Goal: Transaction & Acquisition: Download file/media

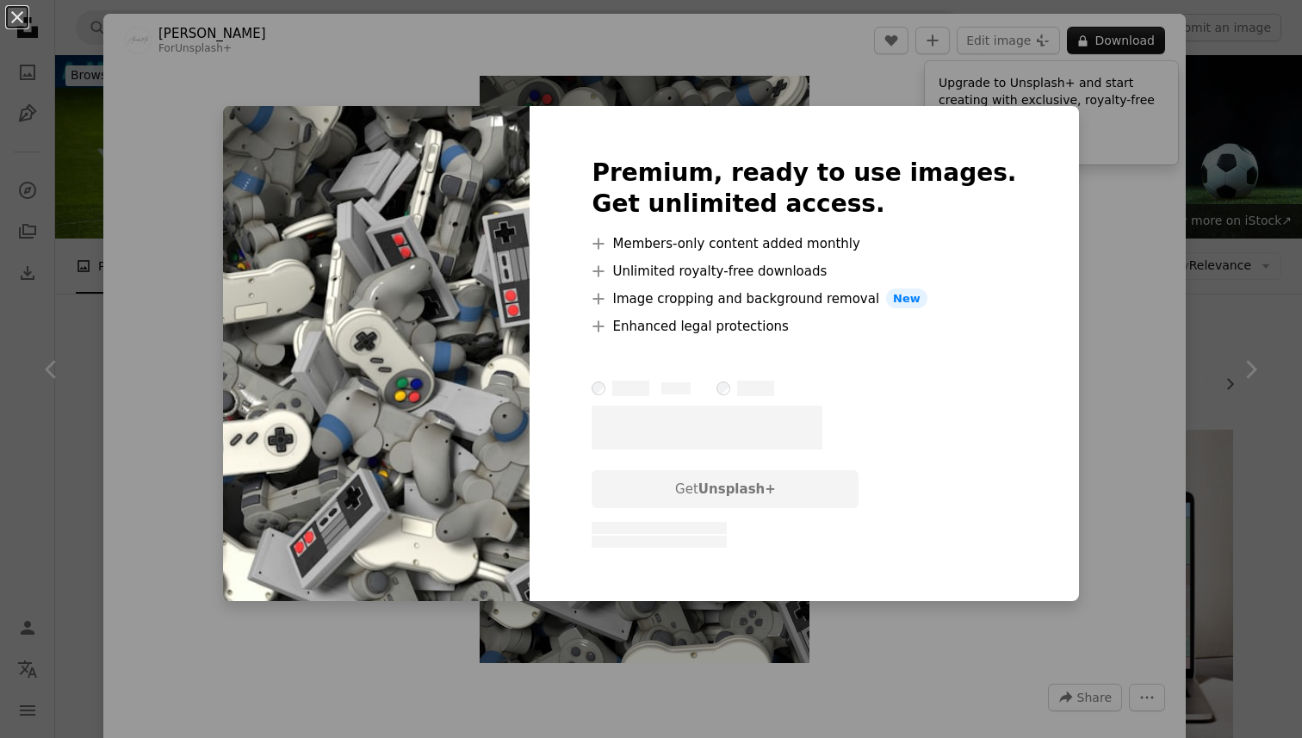
scroll to position [739, 0]
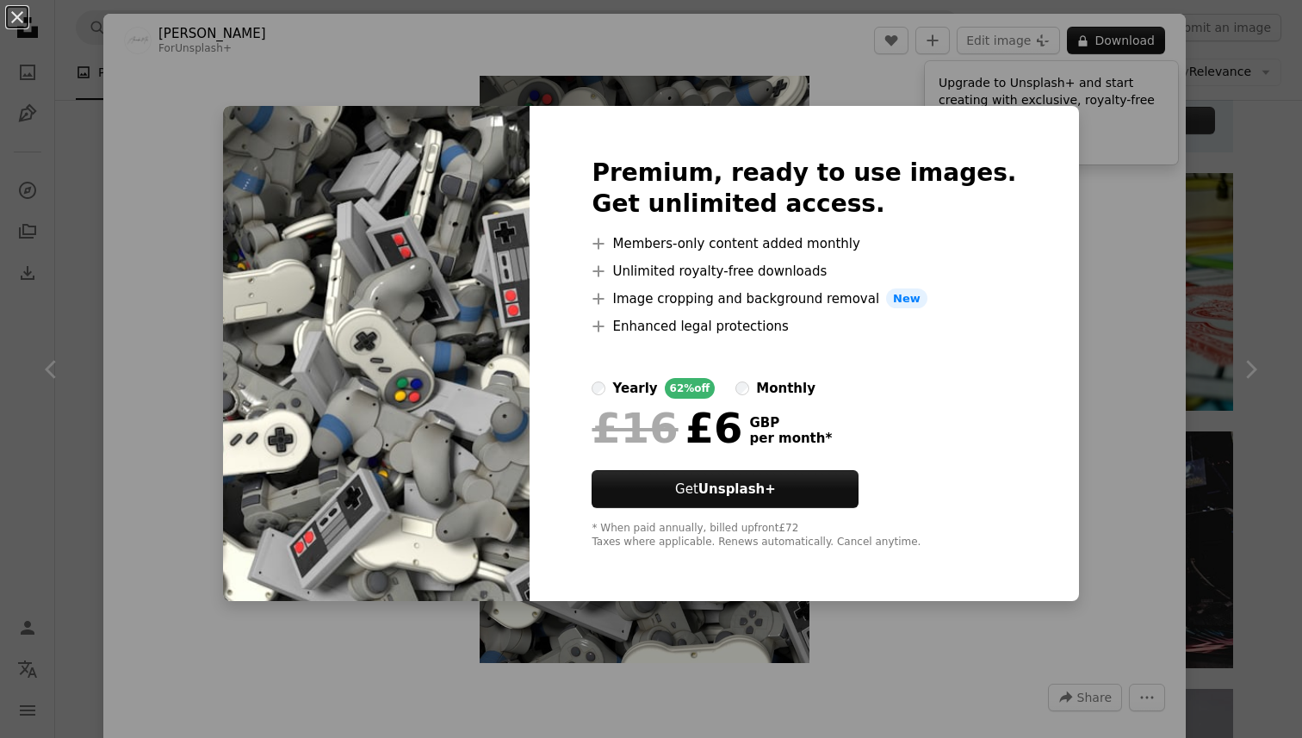
click at [813, 383] on div "monthly" at bounding box center [785, 388] width 59 height 21
click at [1109, 365] on div "An X shape Premium, ready to use images. Get unlimited access. A plus sign Memb…" at bounding box center [651, 369] width 1302 height 738
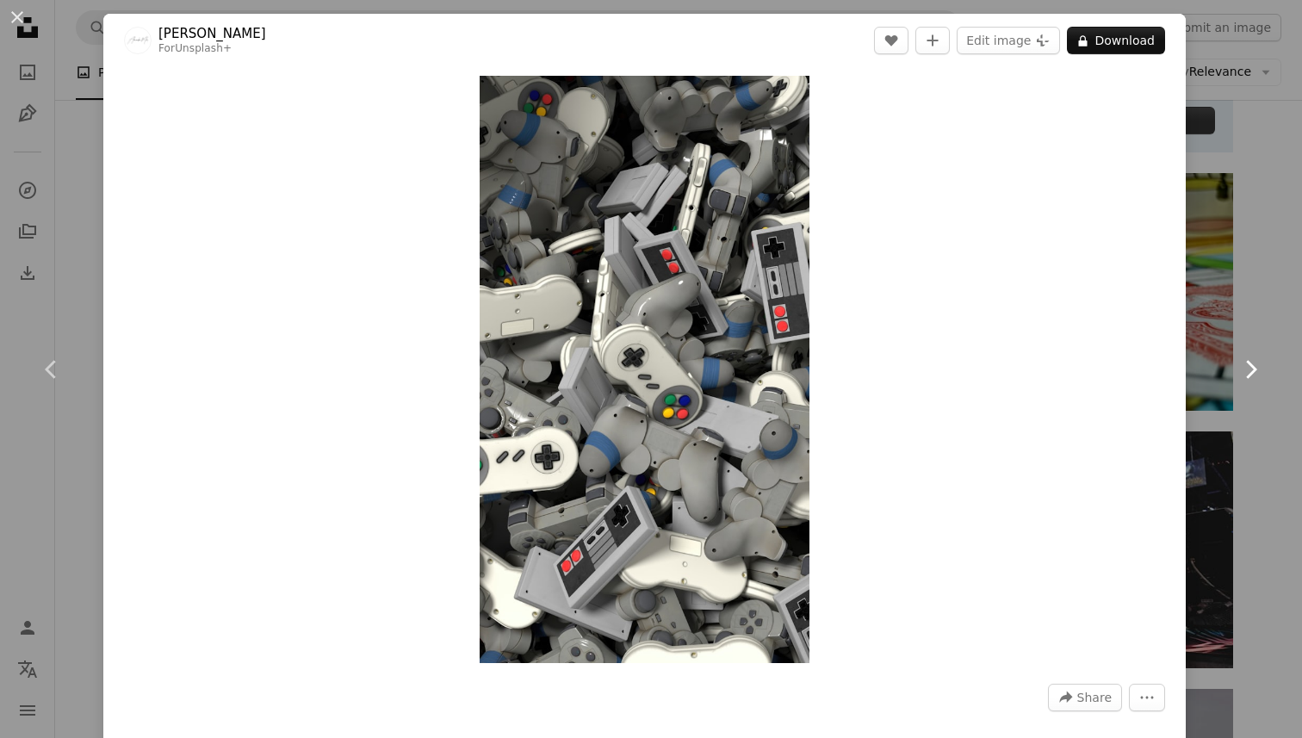
click at [1246, 311] on link "Chevron right" at bounding box center [1249, 369] width 103 height 165
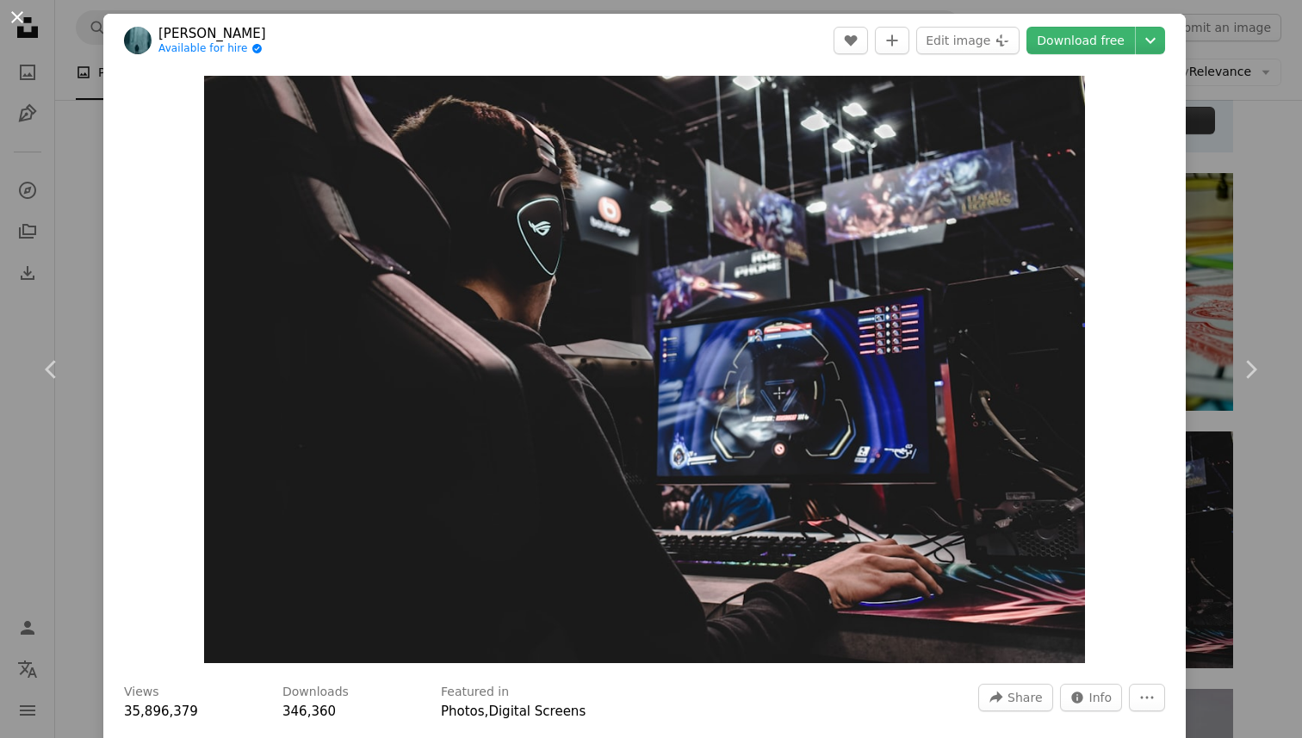
click at [14, 16] on button "An X shape" at bounding box center [17, 17] width 21 height 21
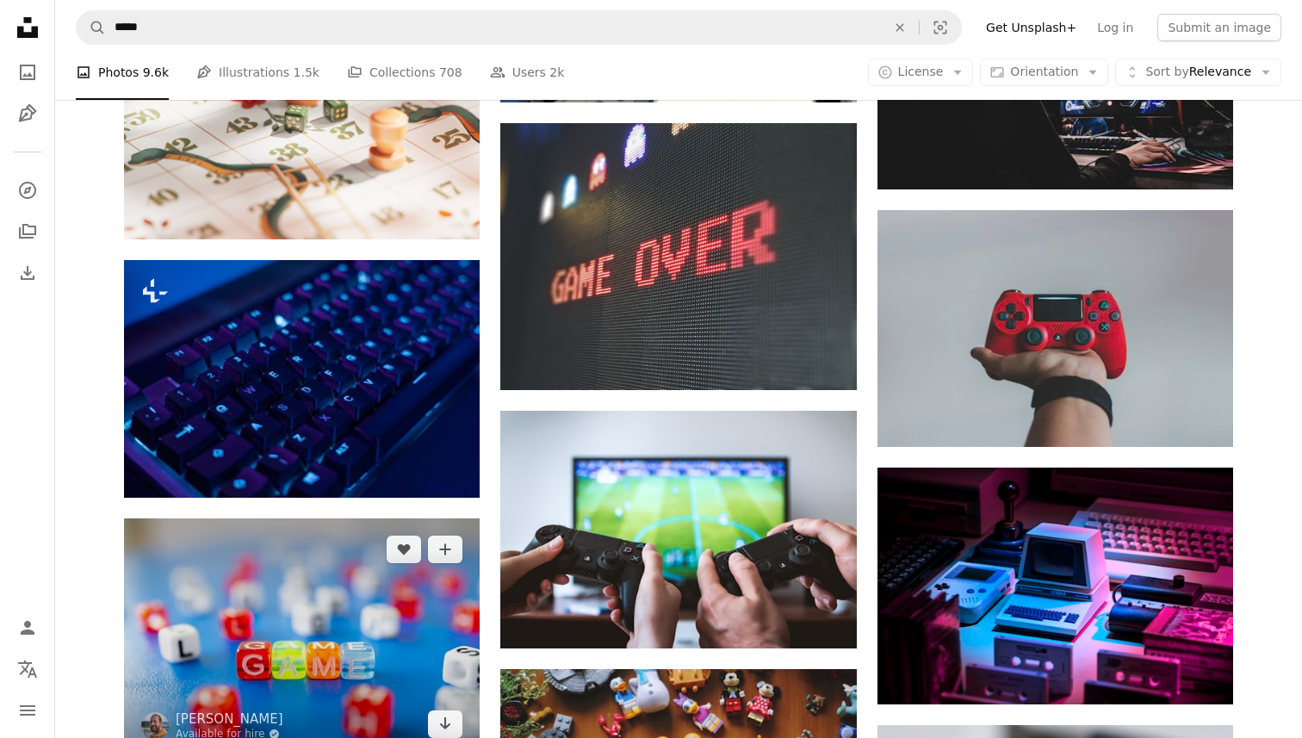
scroll to position [1064, 0]
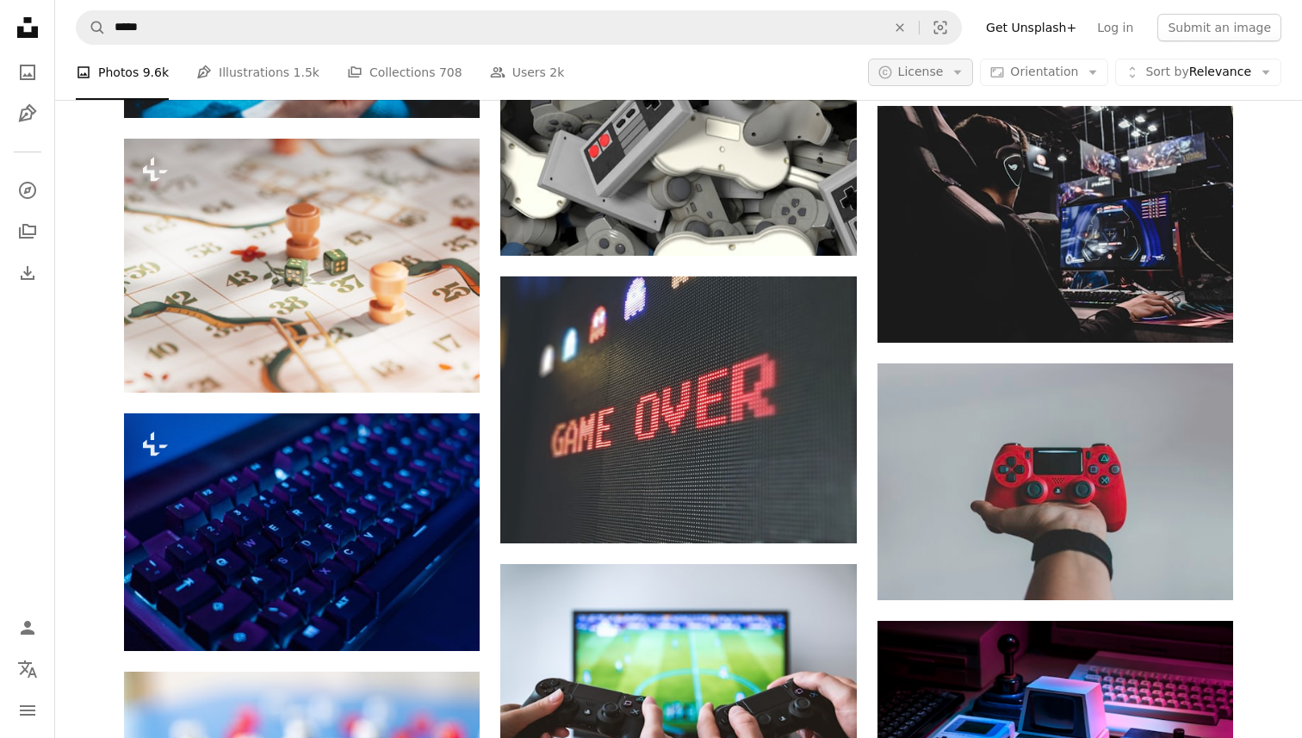
click at [923, 71] on span "License" at bounding box center [921, 72] width 46 height 14
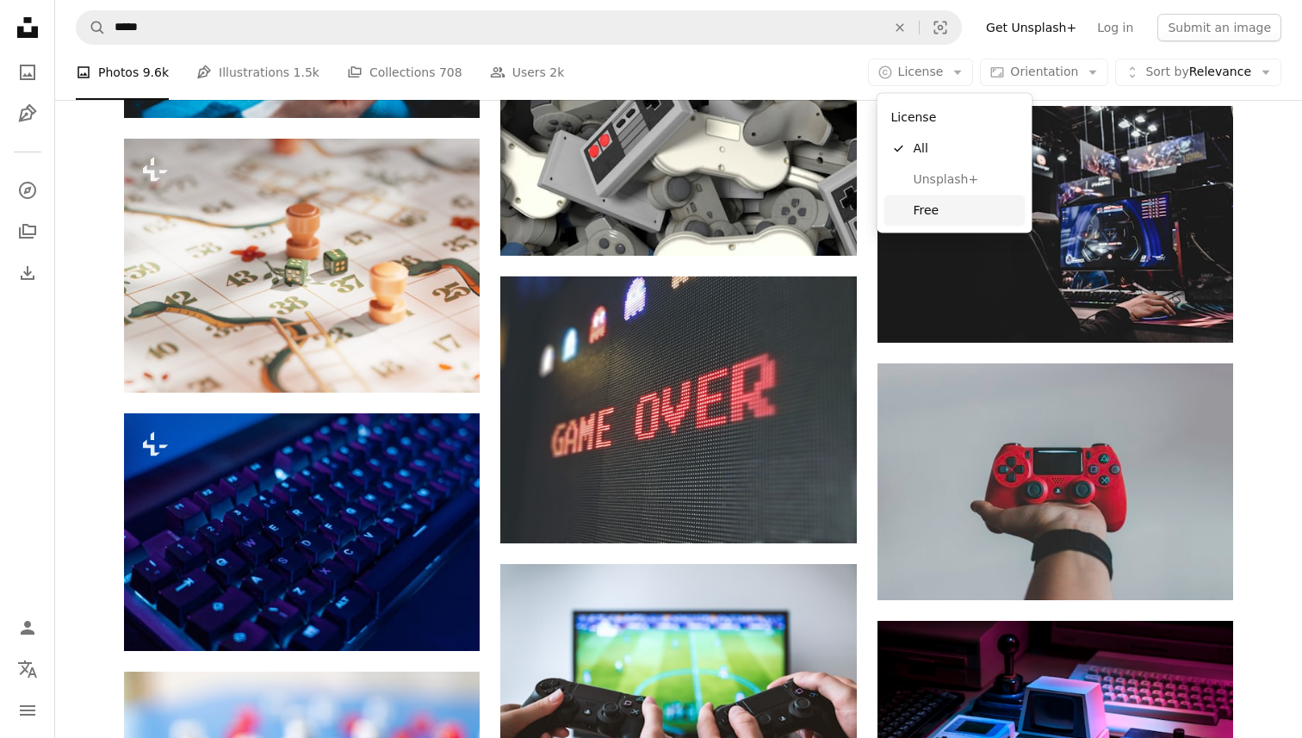
click at [961, 204] on span "Free" at bounding box center [965, 209] width 105 height 17
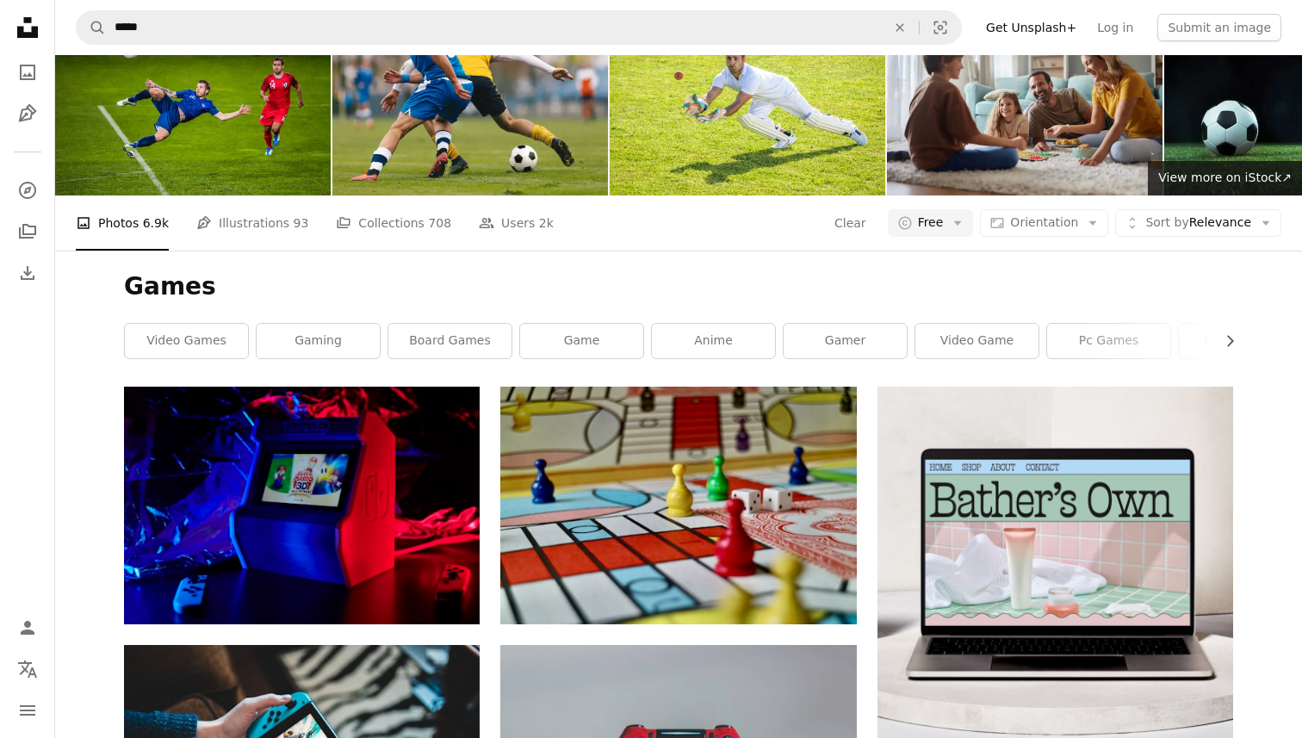
scroll to position [47, 0]
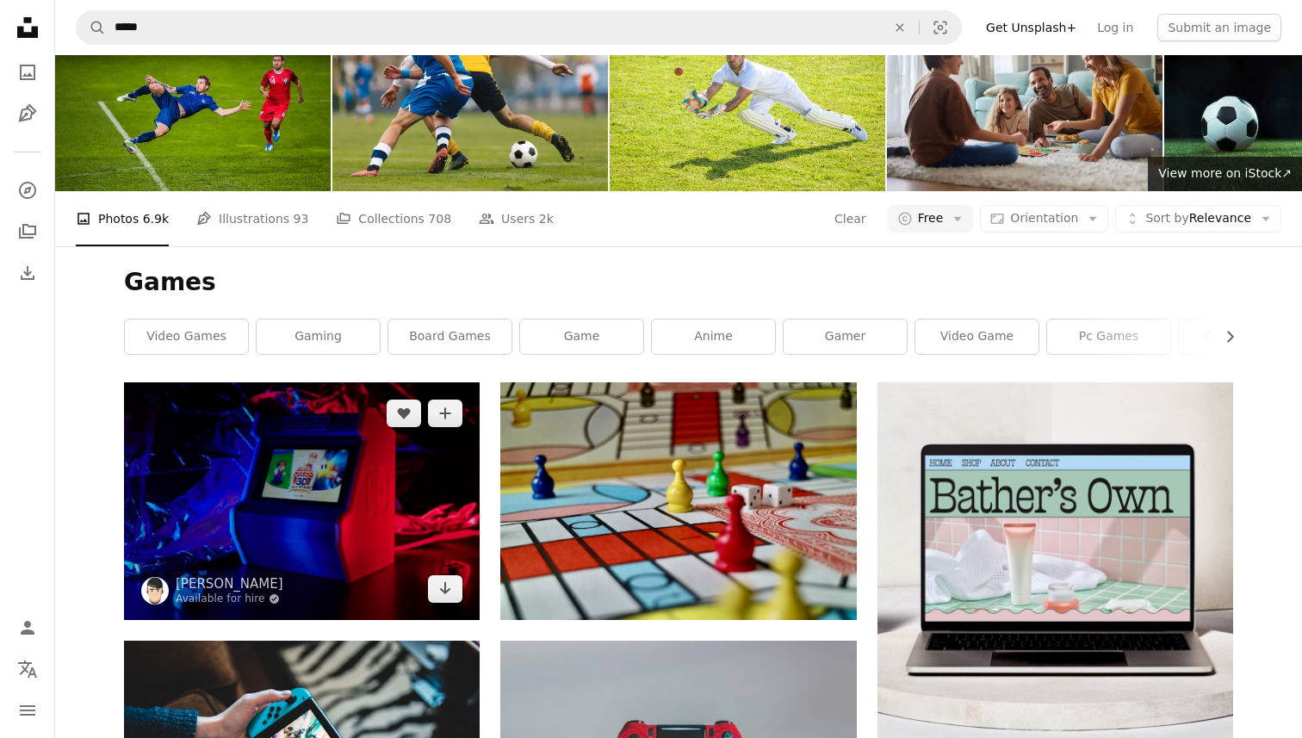
click at [385, 491] on img at bounding box center [302, 500] width 356 height 237
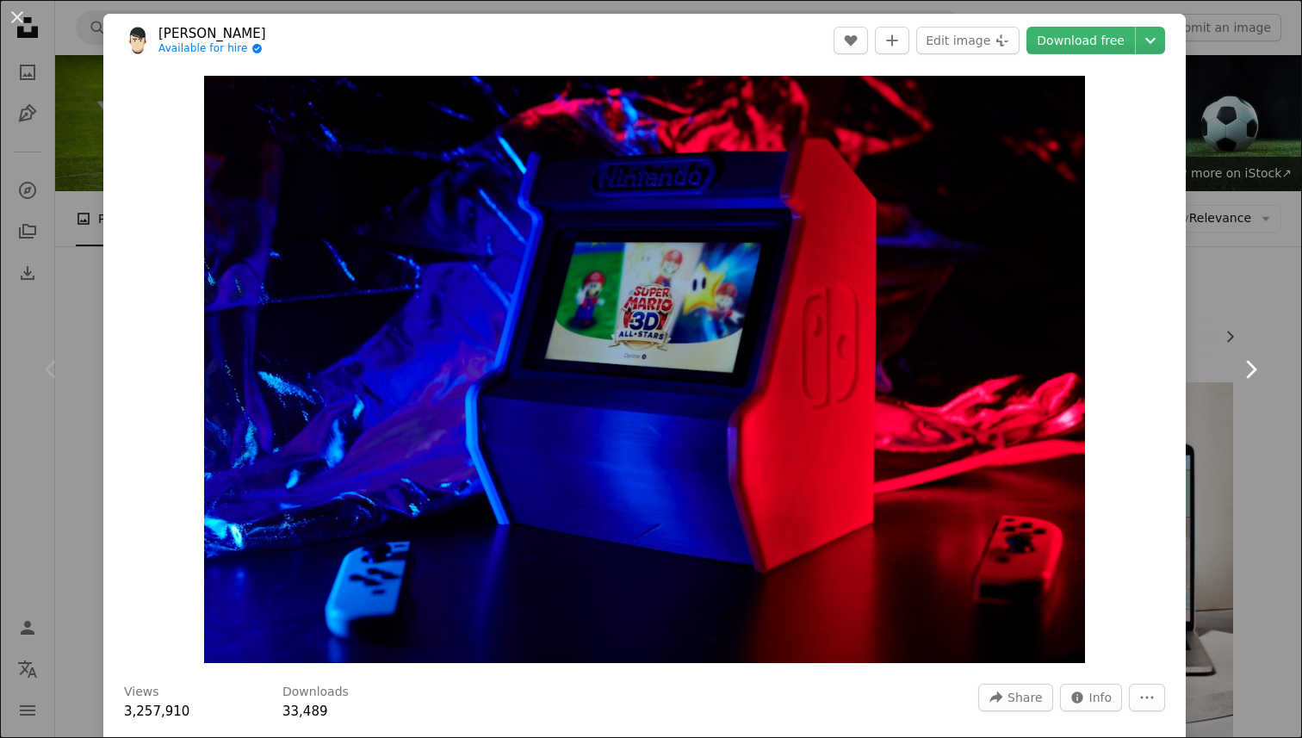
click at [1242, 333] on link "Chevron right" at bounding box center [1249, 369] width 103 height 165
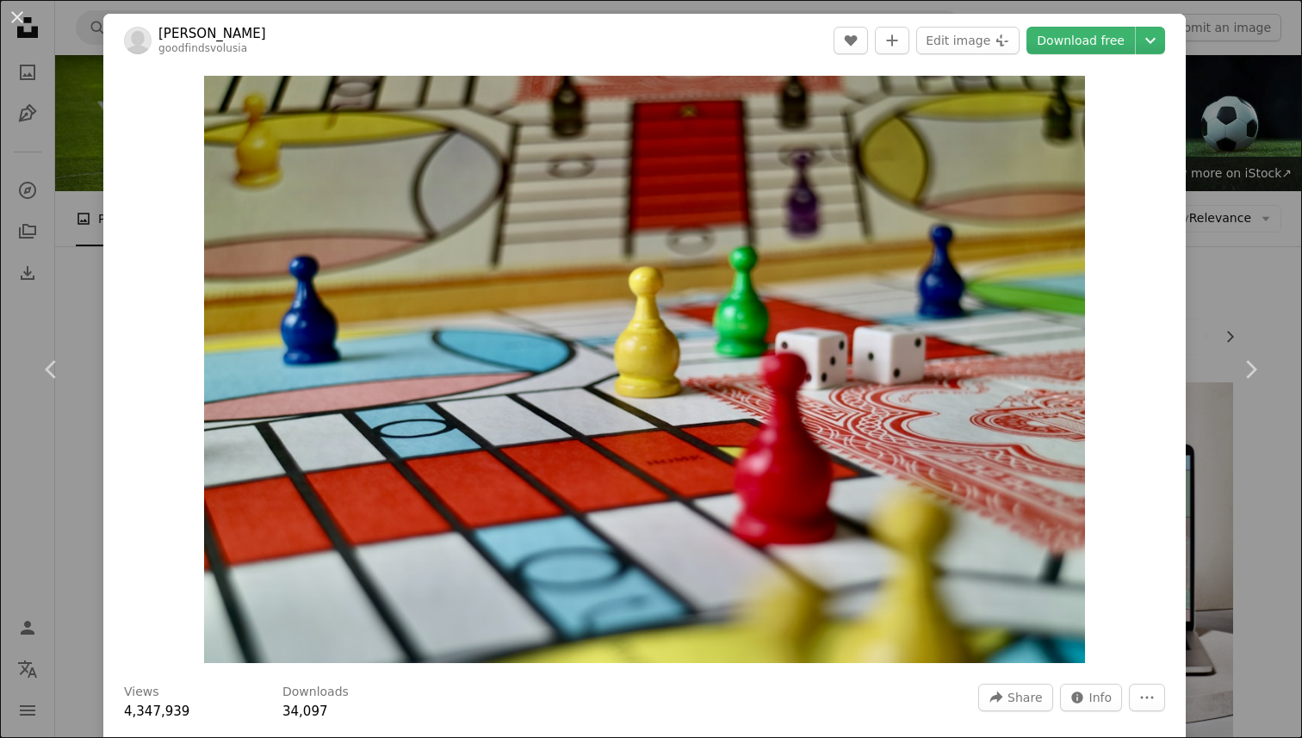
click at [61, 465] on div "An X shape Chevron left Chevron right [PERSON_NAME] goodfindsvolusia A heart A …" at bounding box center [651, 369] width 1302 height 738
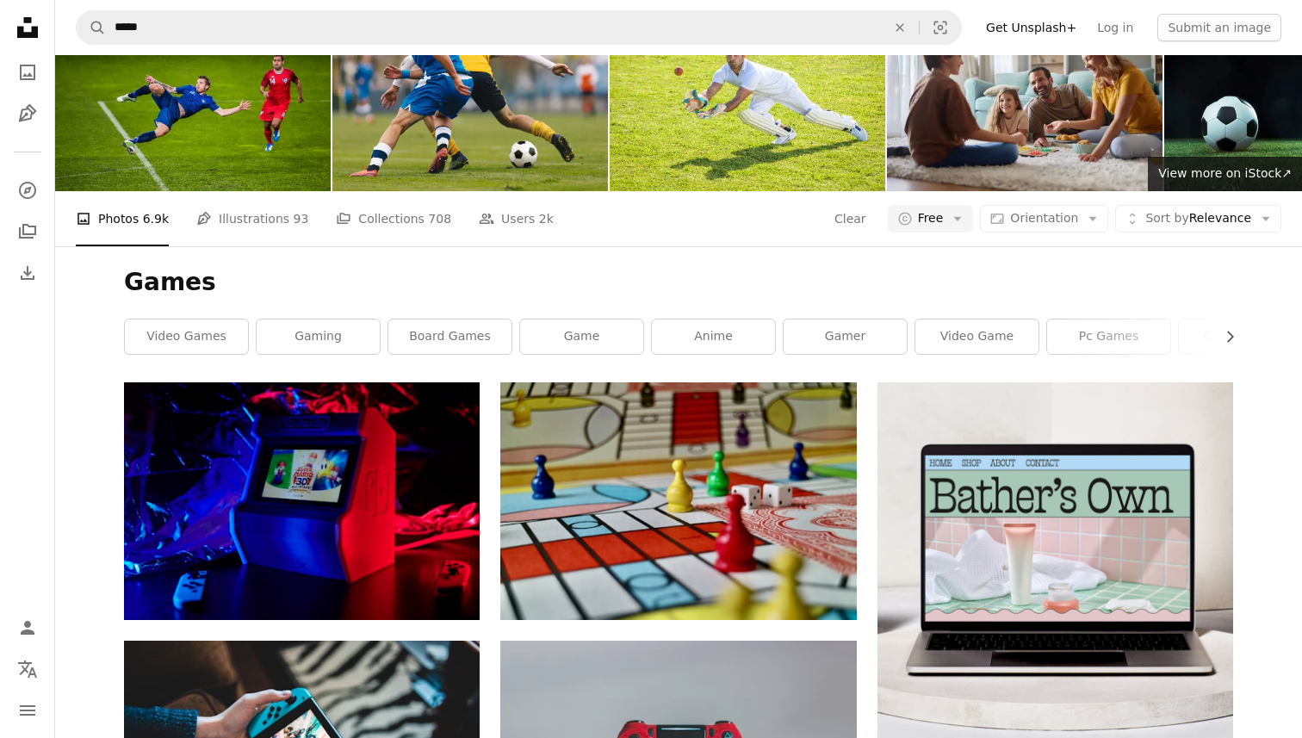
click at [362, 277] on h1 "Games" at bounding box center [678, 282] width 1109 height 31
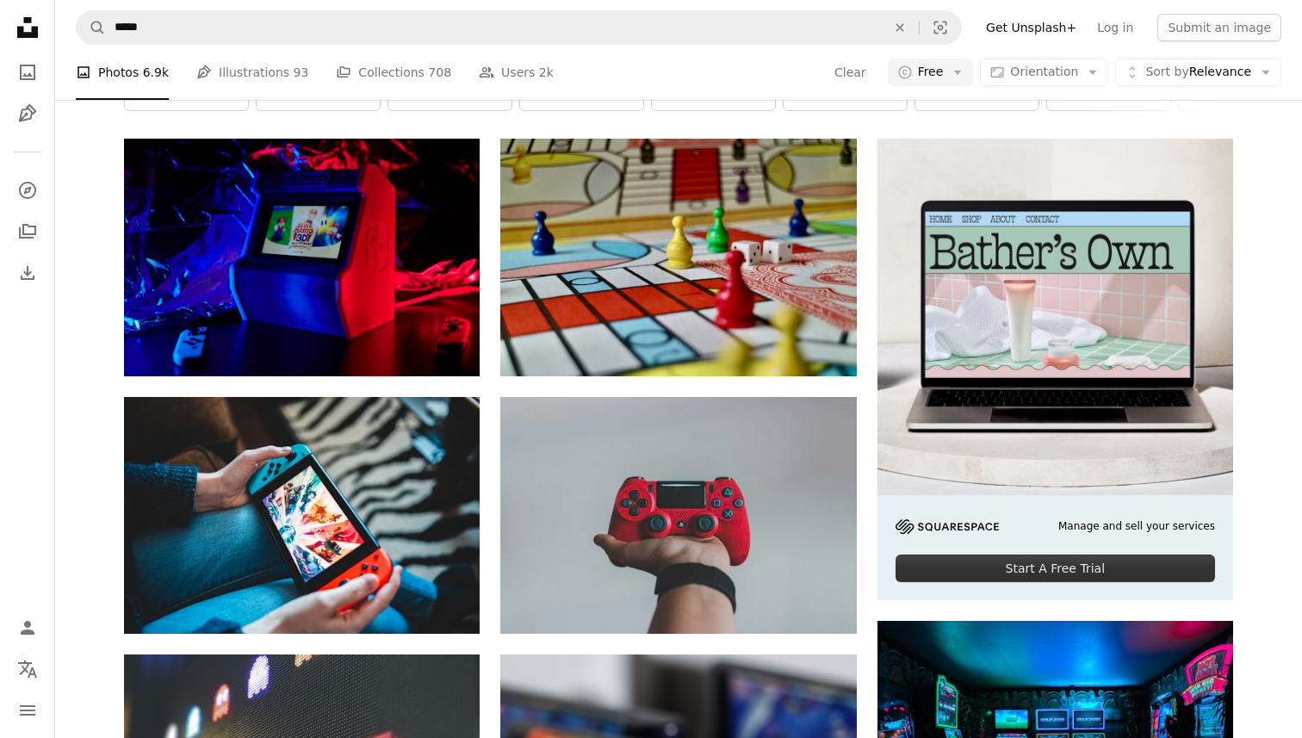
scroll to position [98, 0]
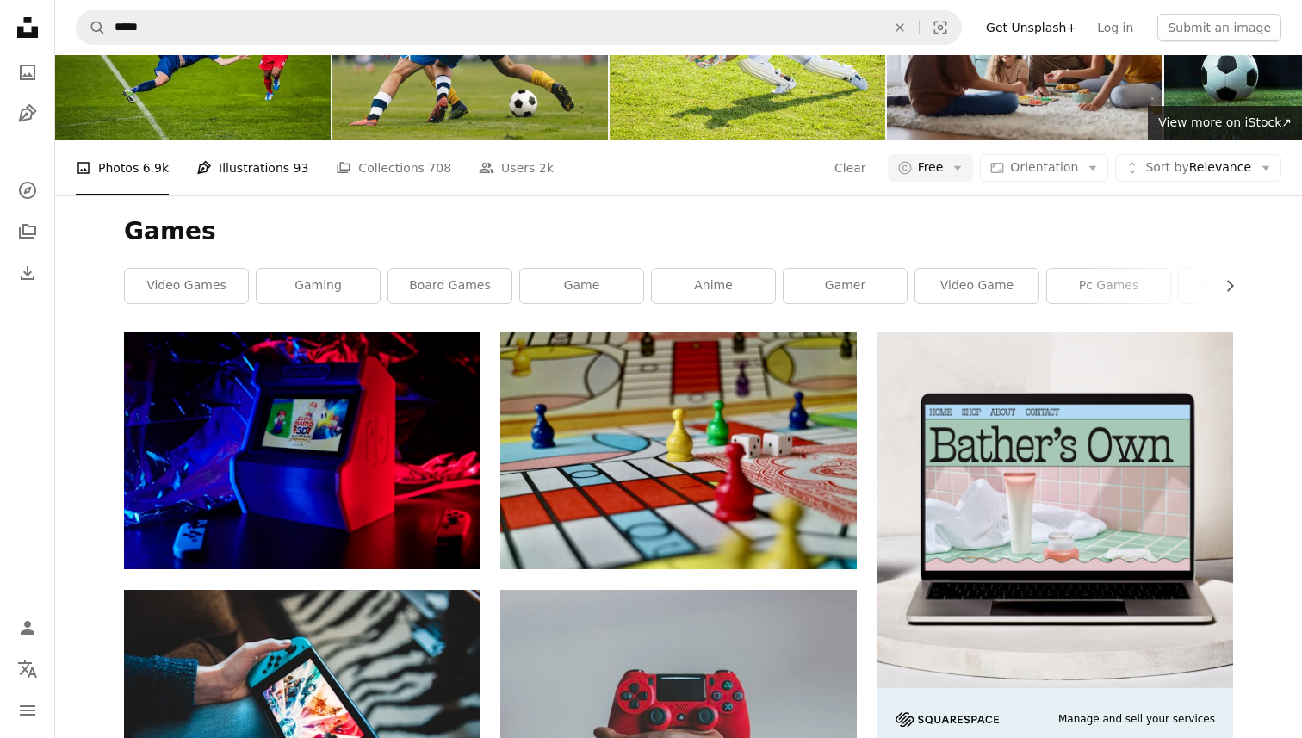
click at [275, 168] on link "Pen Tool Illustrations 93" at bounding box center [252, 167] width 112 height 55
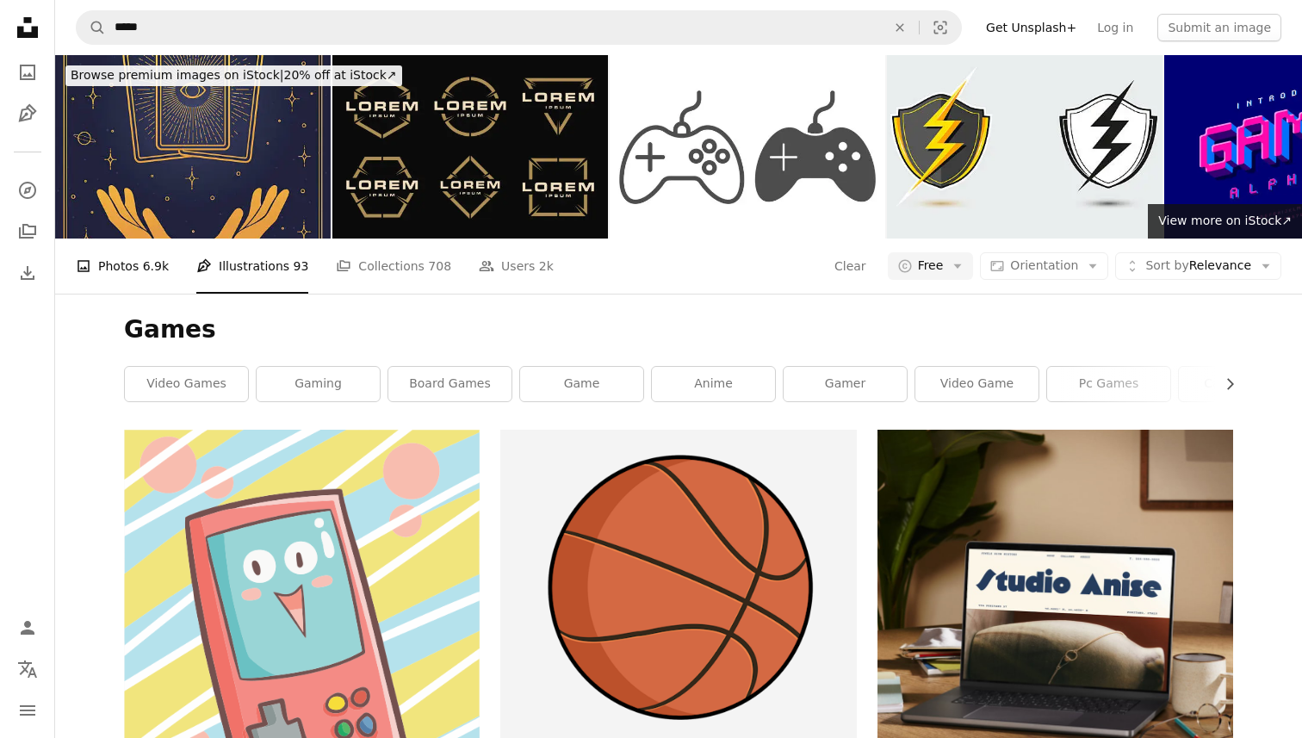
click at [137, 270] on link "A photo Photos 6.9k" at bounding box center [122, 265] width 93 height 55
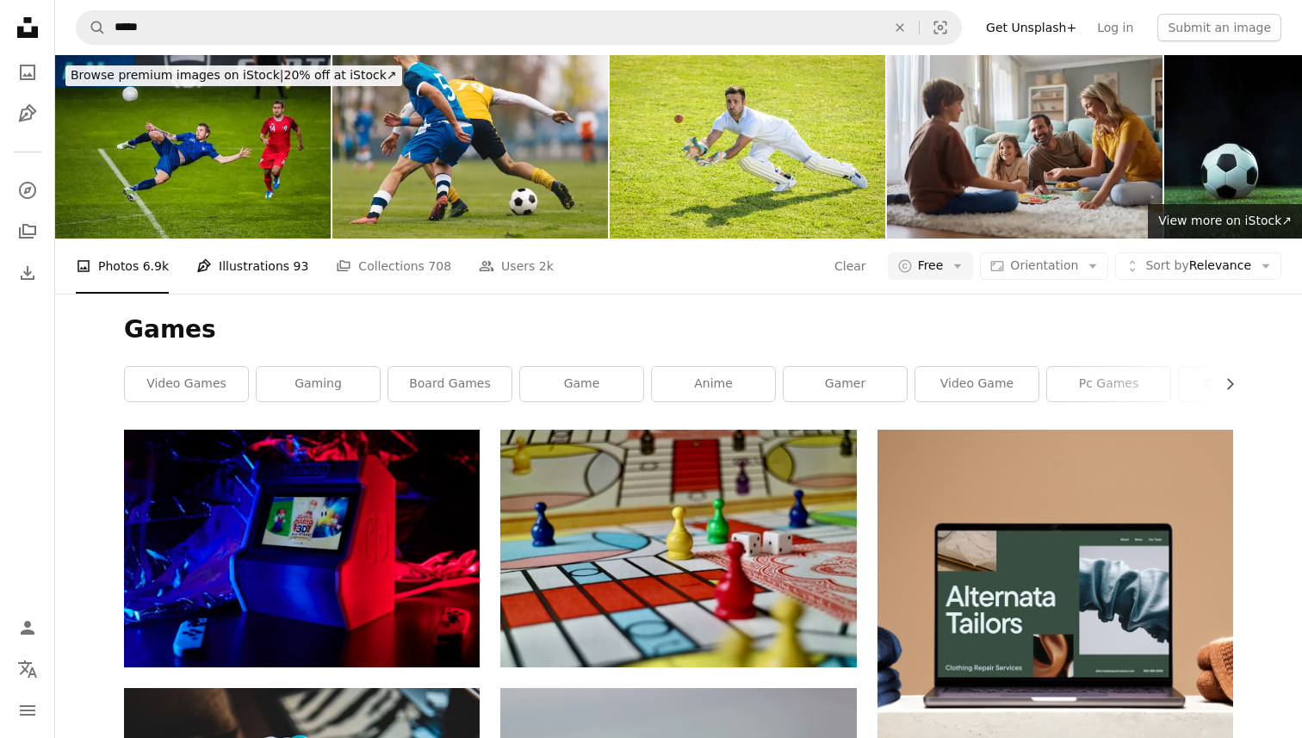
click at [245, 264] on link "Pen Tool Illustrations 93" at bounding box center [252, 265] width 112 height 55
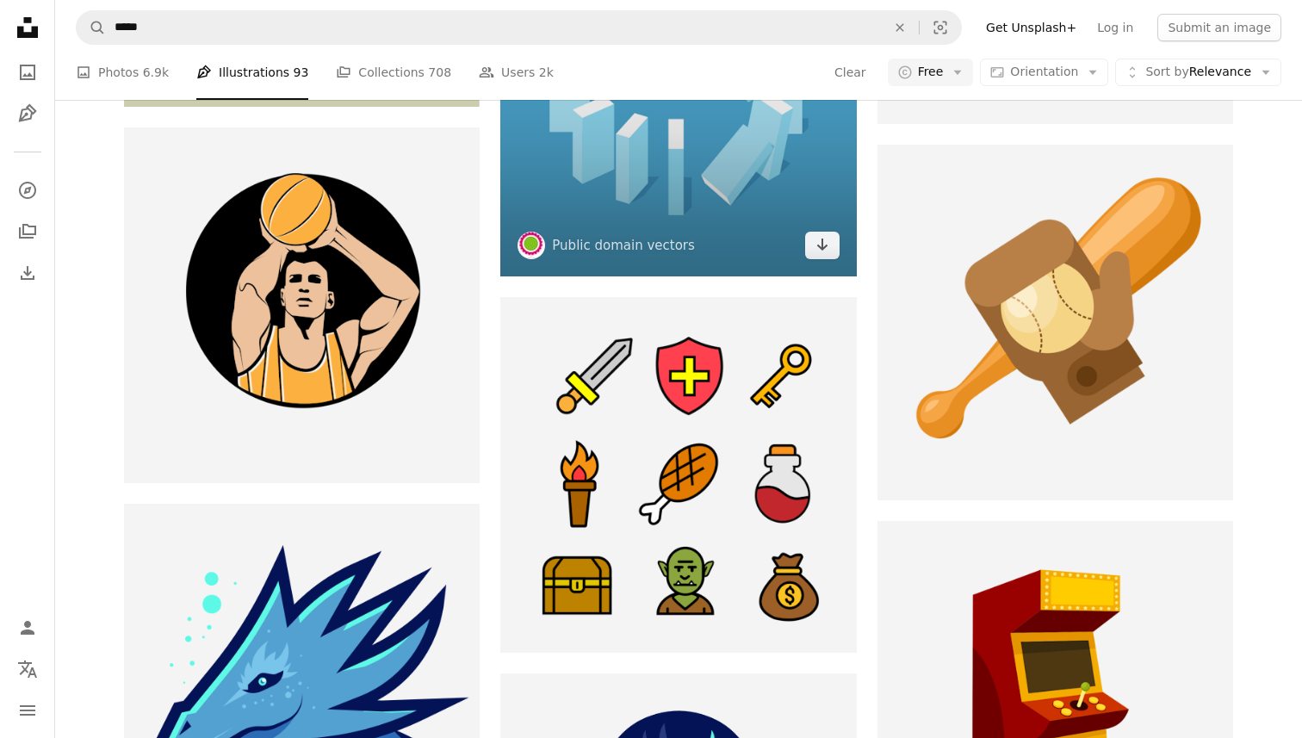
scroll to position [1546, 0]
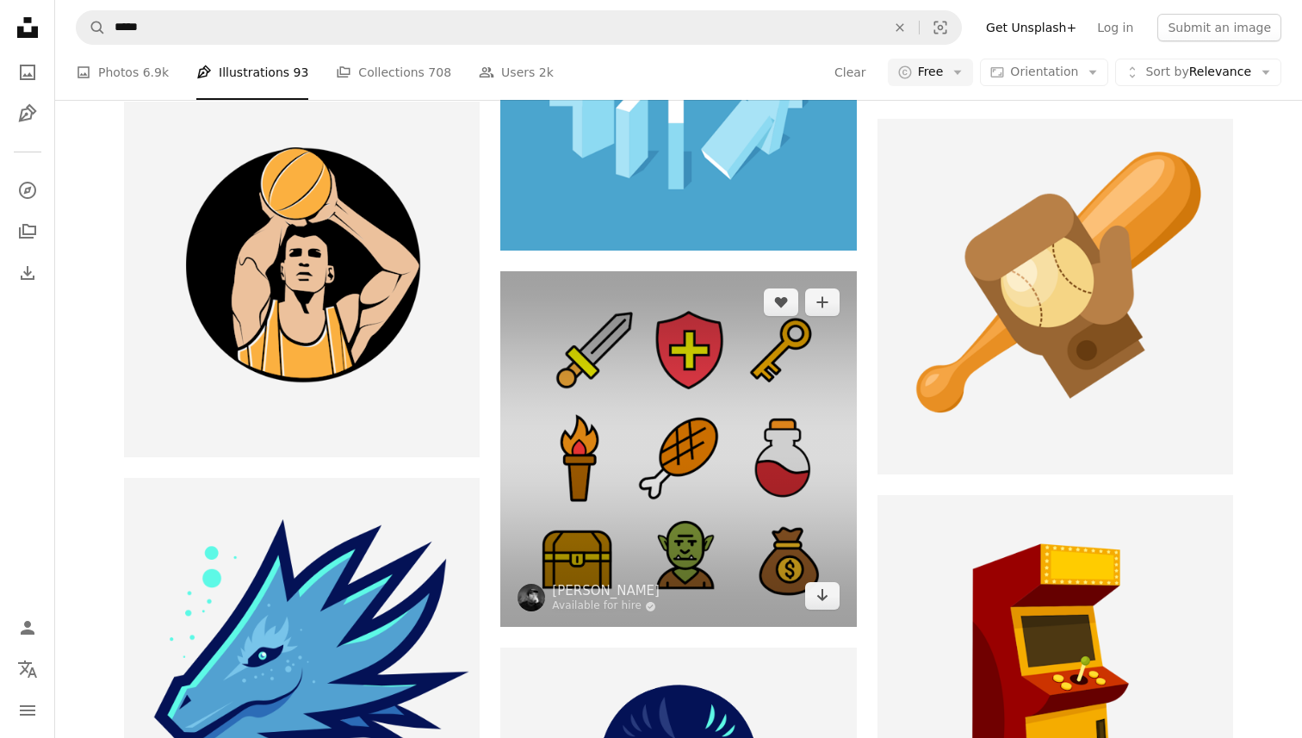
click at [665, 453] on img at bounding box center [678, 449] width 356 height 356
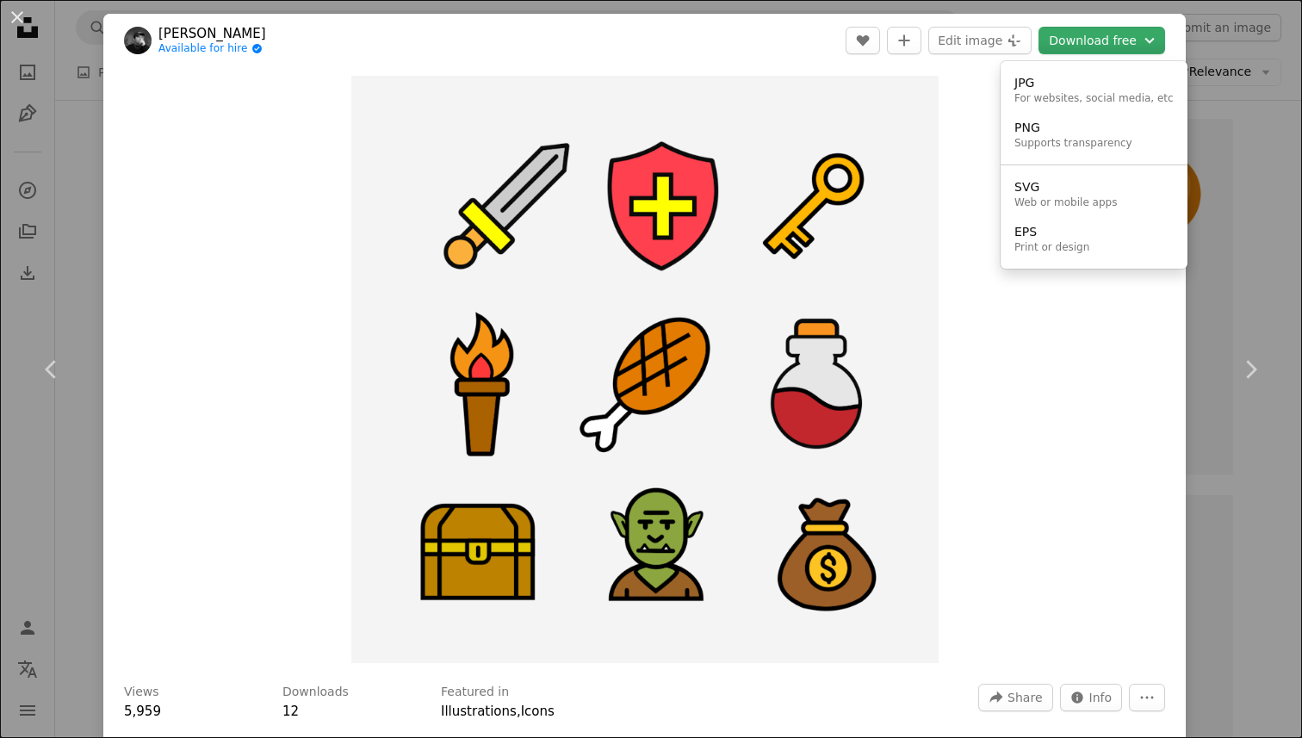
click at [1123, 41] on button "Download free Chevron down" at bounding box center [1101, 41] width 127 height 28
click at [1116, 101] on div "For websites, social media, etc" at bounding box center [1093, 99] width 159 height 14
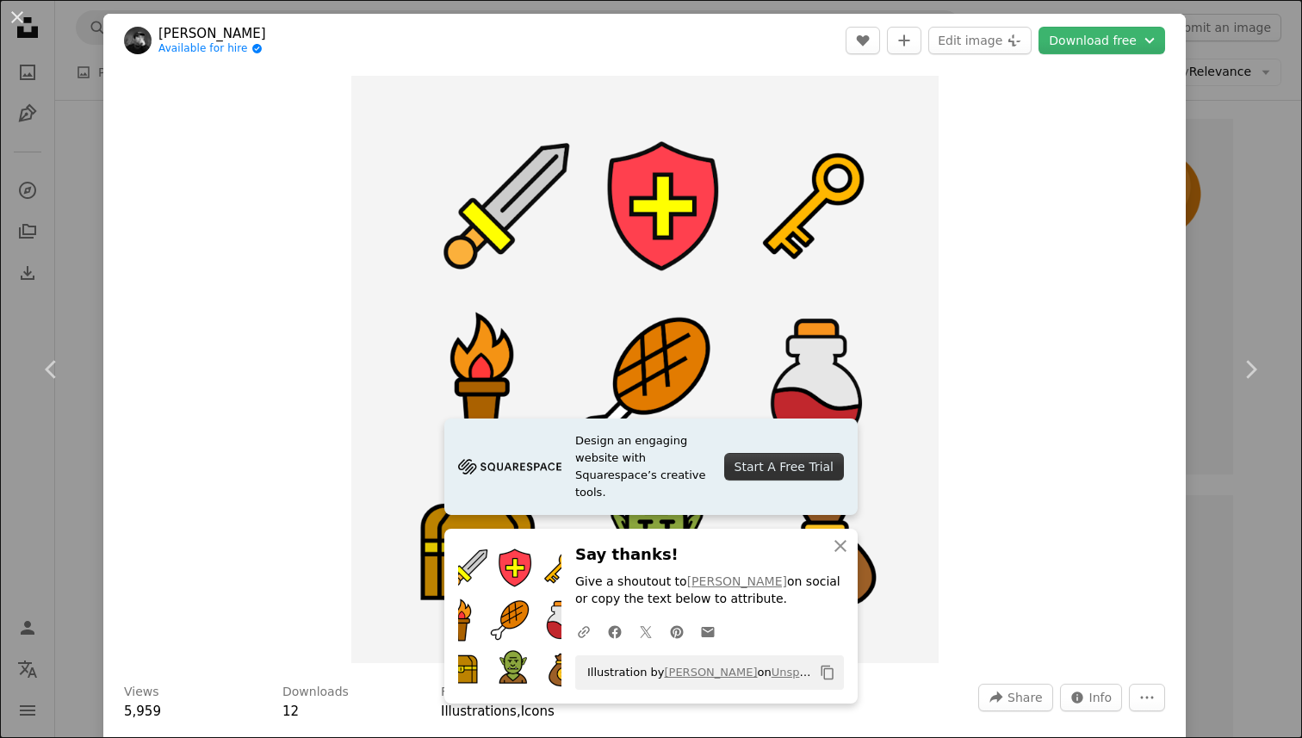
click at [1211, 227] on div "An X shape Chevron left Chevron right Design an engaging website with Squarespa…" at bounding box center [651, 369] width 1302 height 738
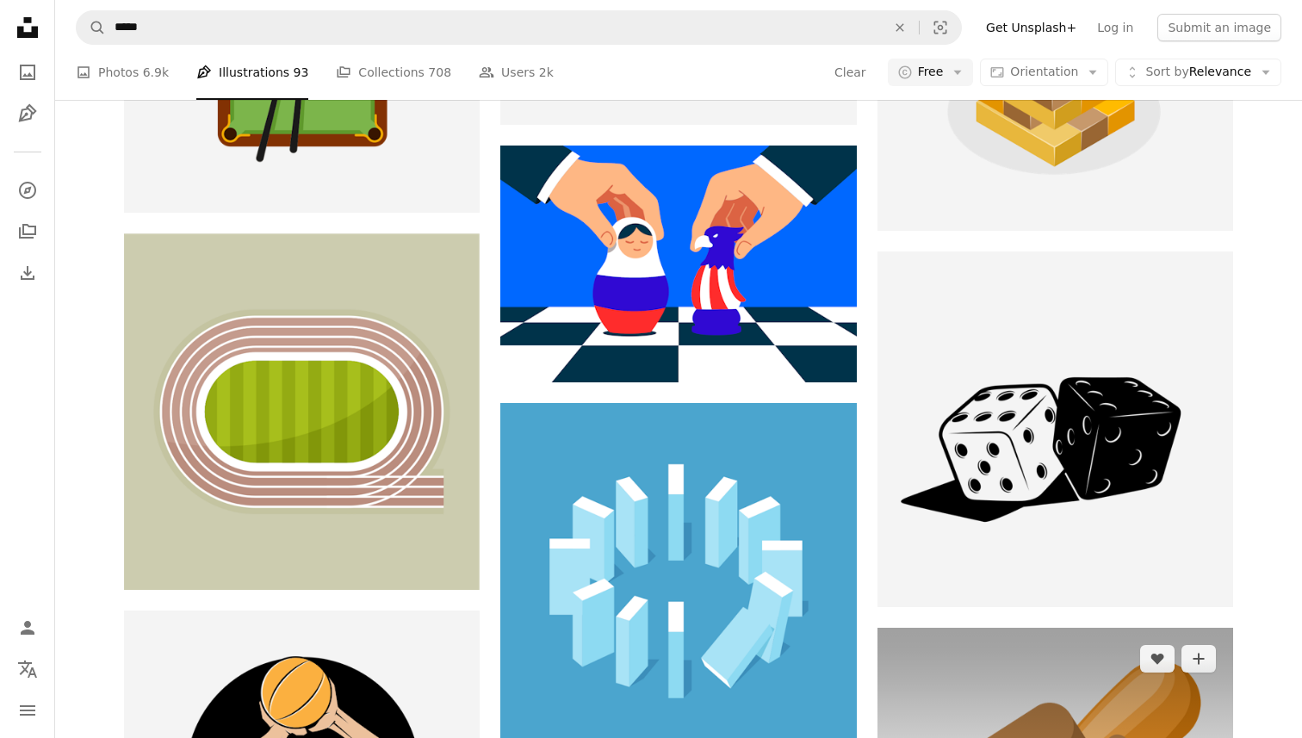
scroll to position [516, 0]
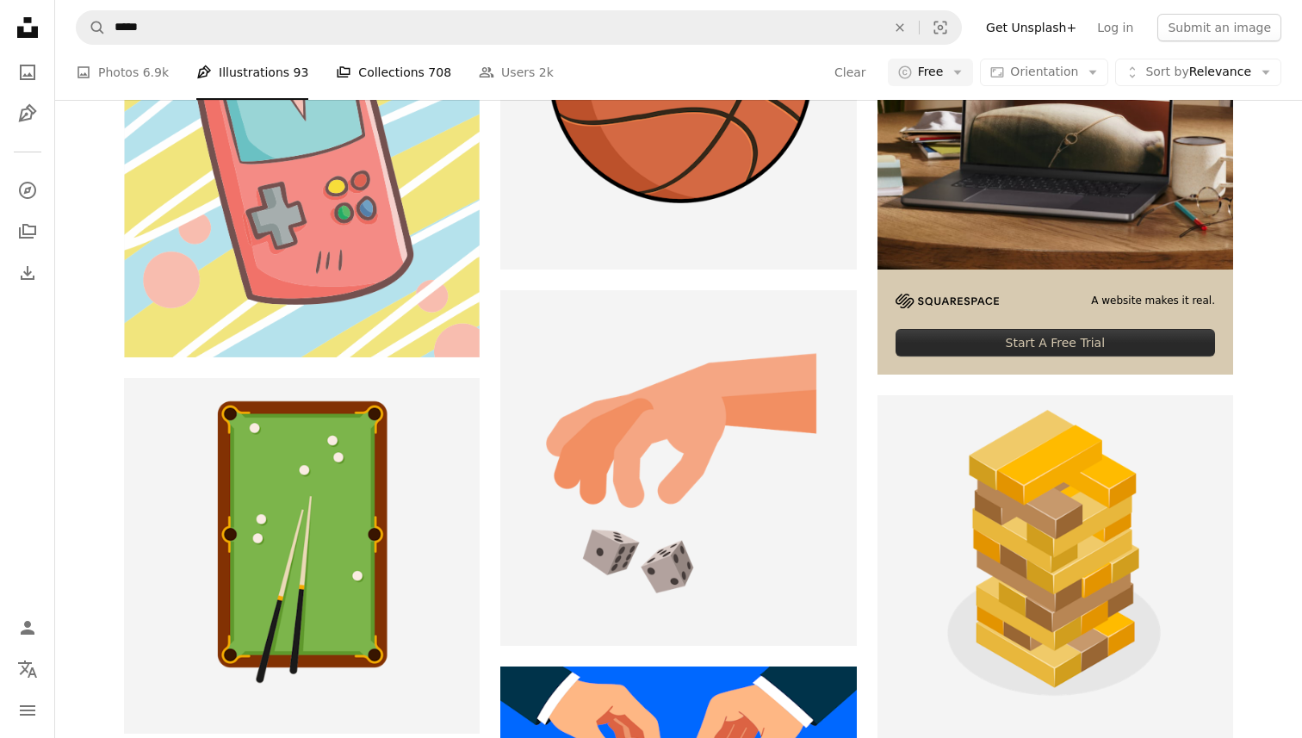
click at [426, 93] on link "A stack of folders Collections 708" at bounding box center [393, 72] width 115 height 55
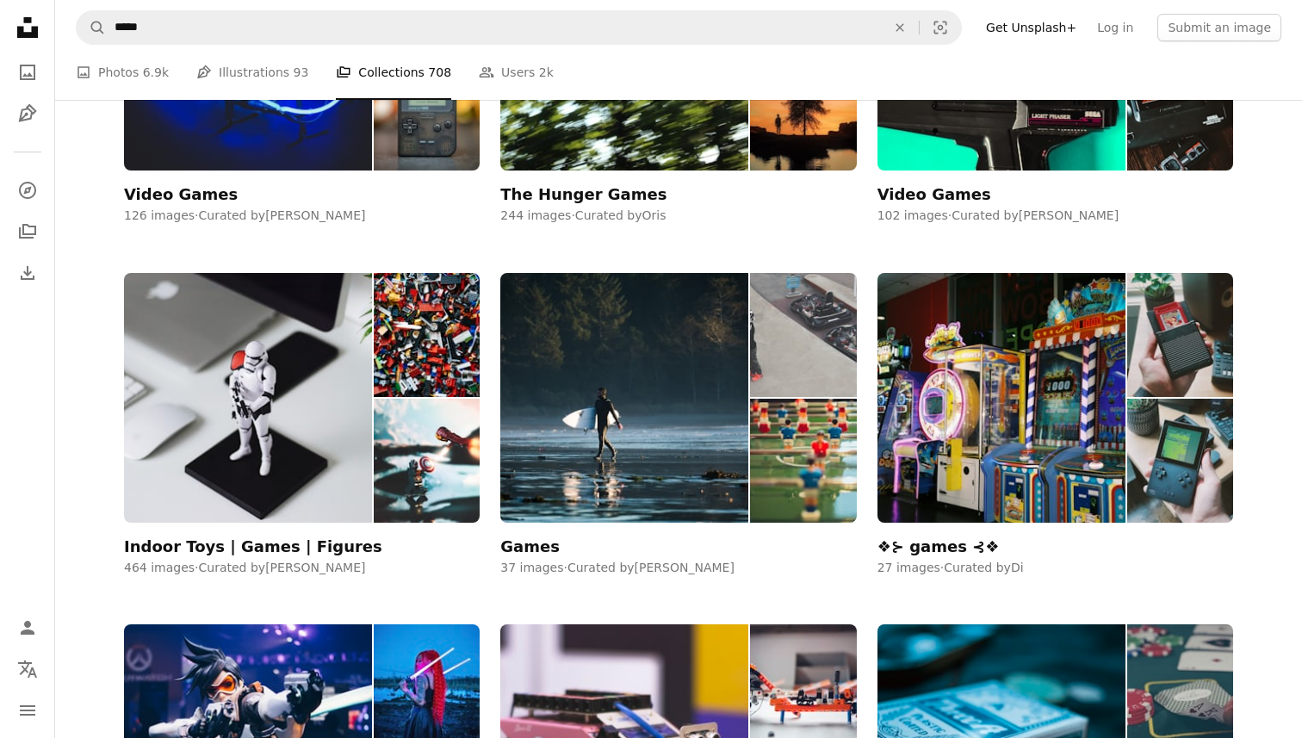
scroll to position [1054, 0]
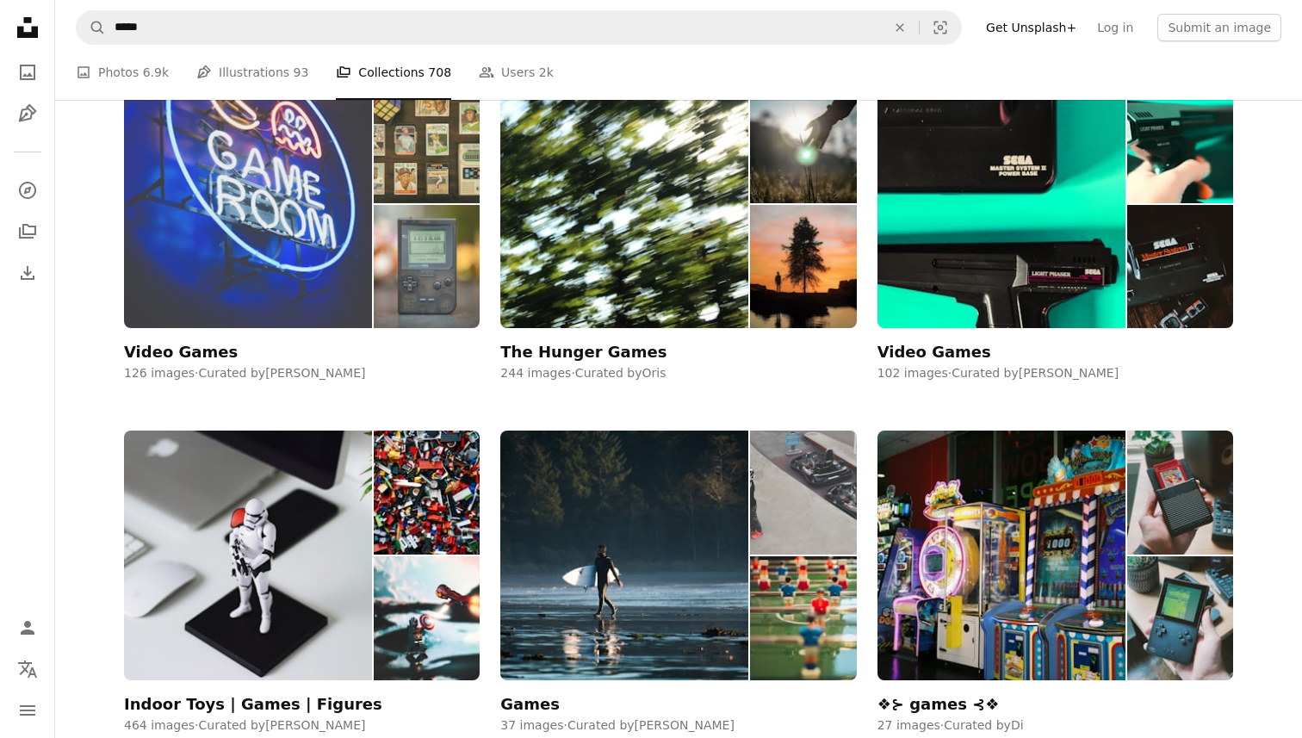
click at [181, 351] on div "Video Games" at bounding box center [181, 352] width 114 height 21
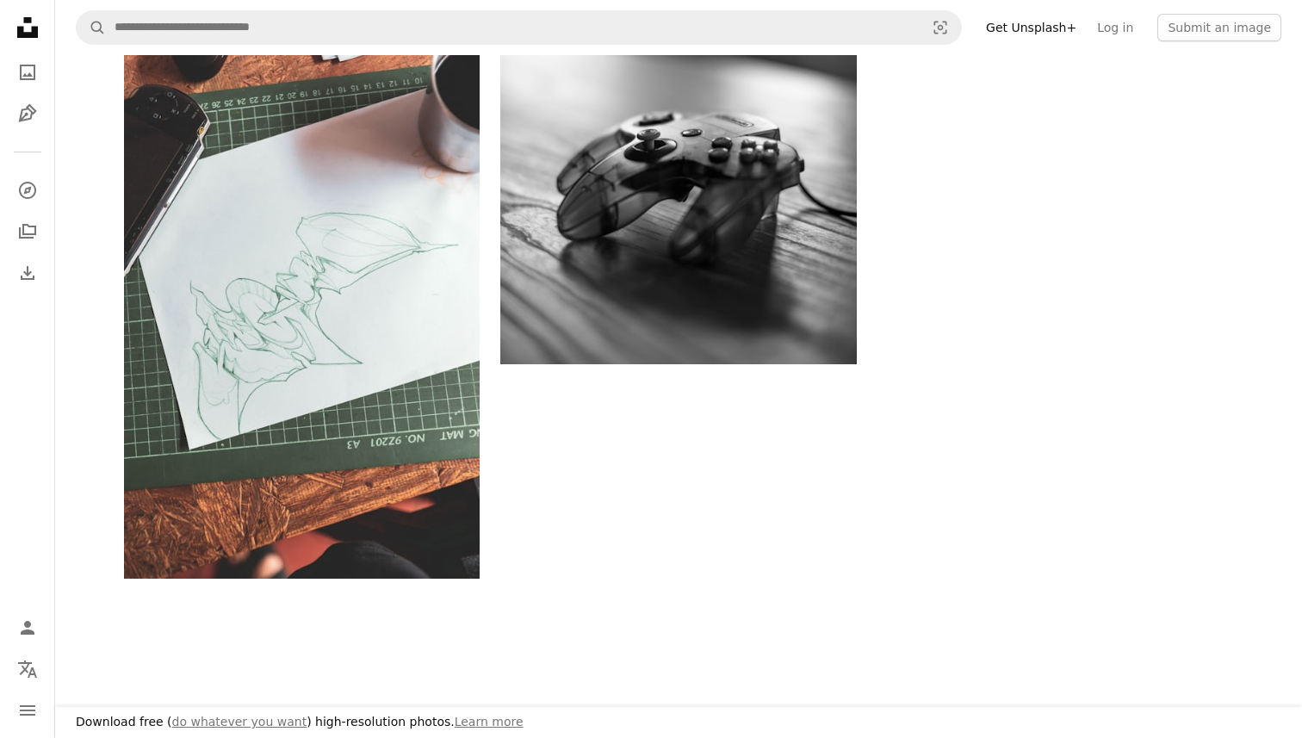
scroll to position [3560, 0]
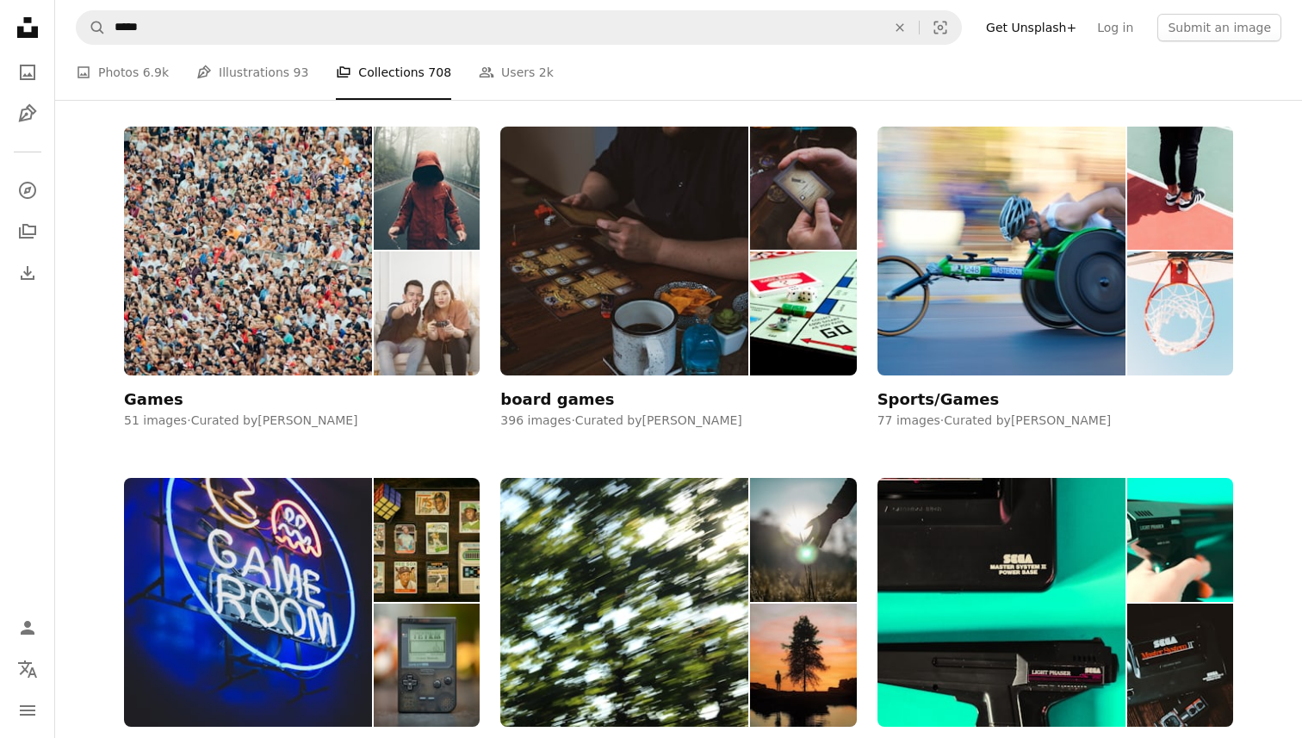
scroll to position [414, 0]
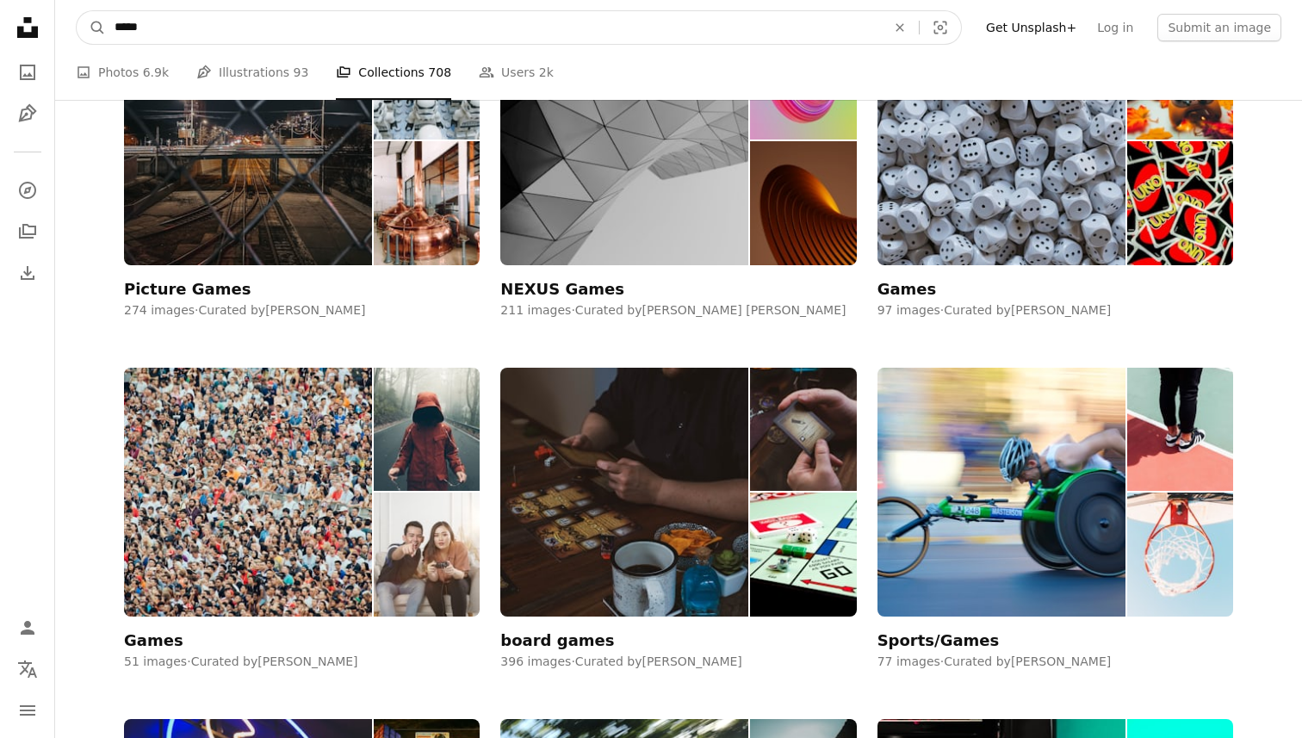
click at [224, 15] on input "*****" at bounding box center [493, 27] width 775 height 33
type input "**********"
click button "A magnifying glass" at bounding box center [91, 27] width 29 height 33
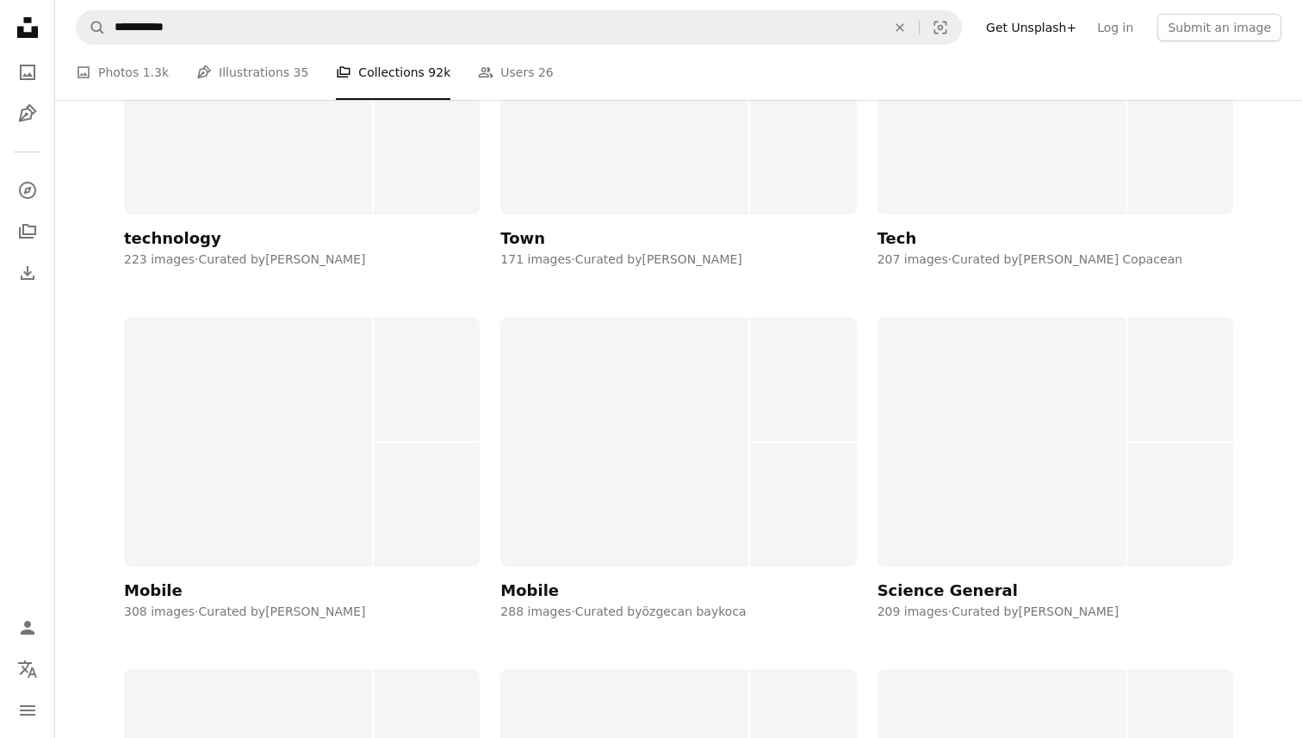
scroll to position [2743, 0]
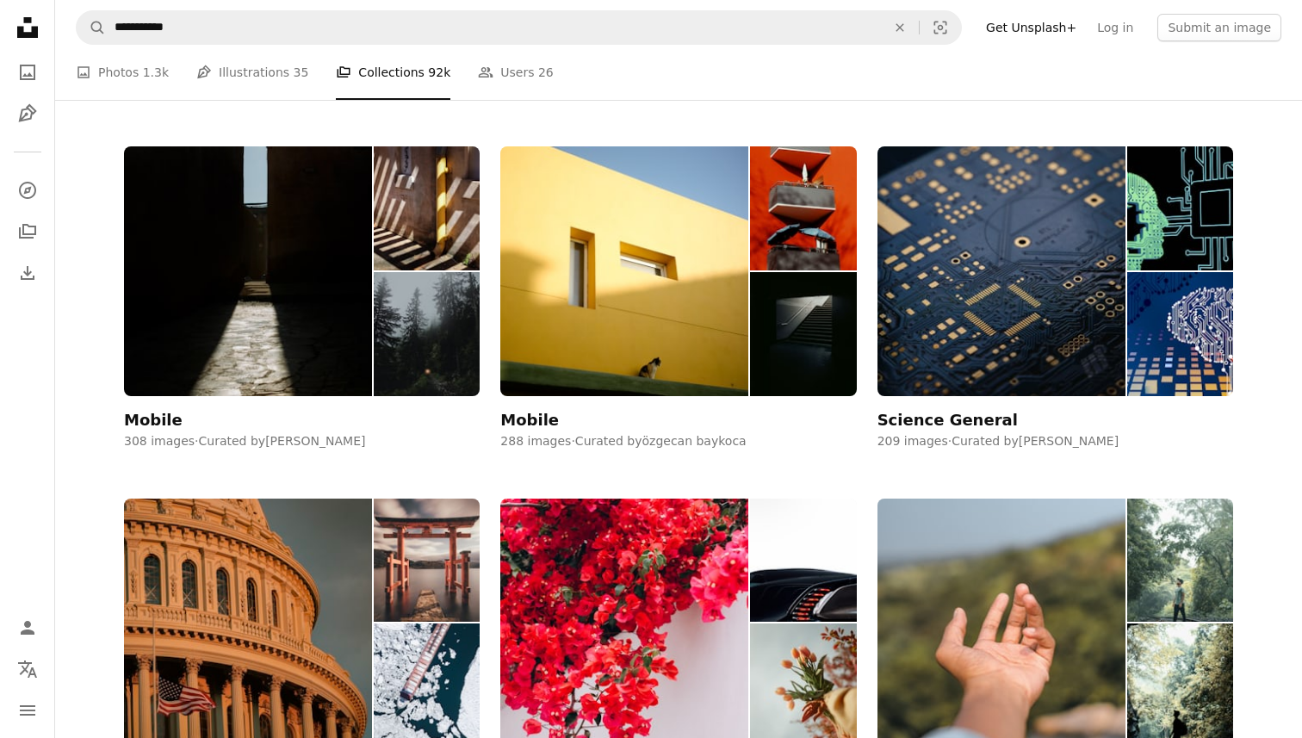
click at [461, 484] on div "Mini mobile game 9 images · Curated by [PERSON_NAME] Mobile Game 4 images · Cur…" at bounding box center [678, 125] width 1109 height 4879
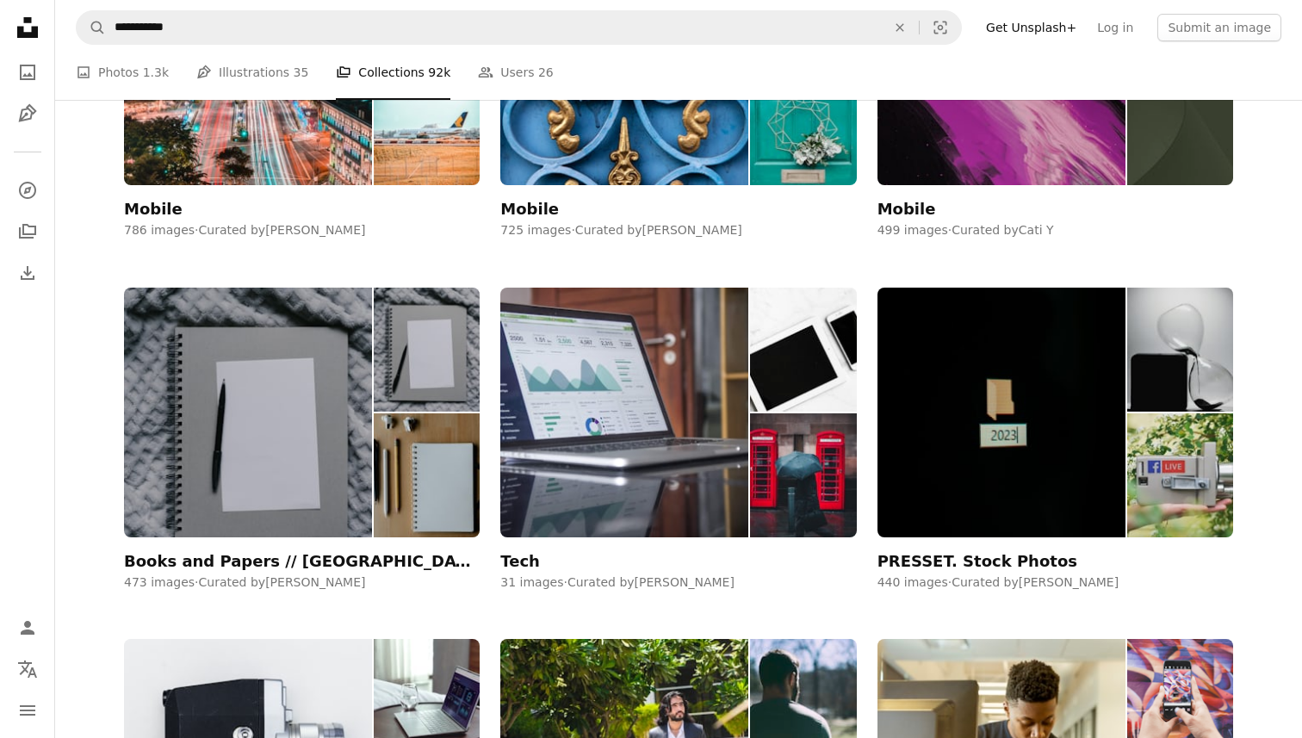
scroll to position [873, 0]
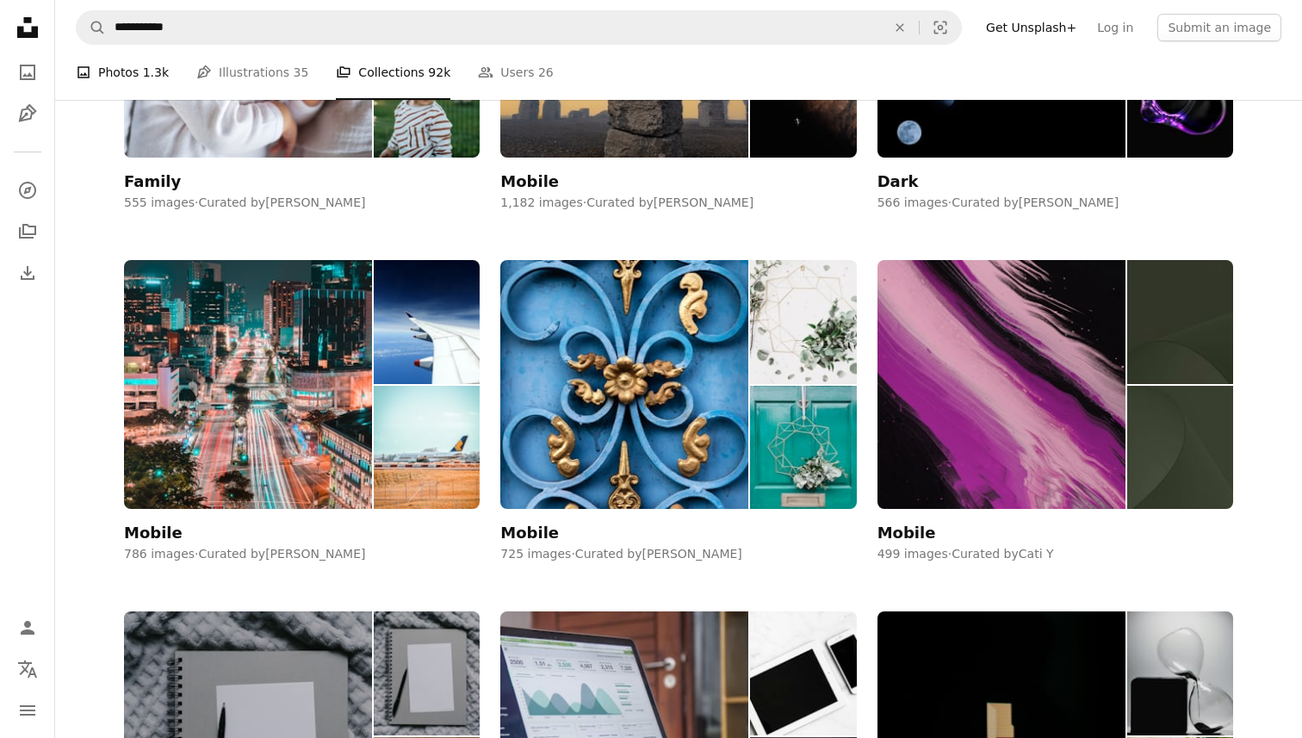
click at [143, 71] on span "1.3k" at bounding box center [156, 72] width 26 height 19
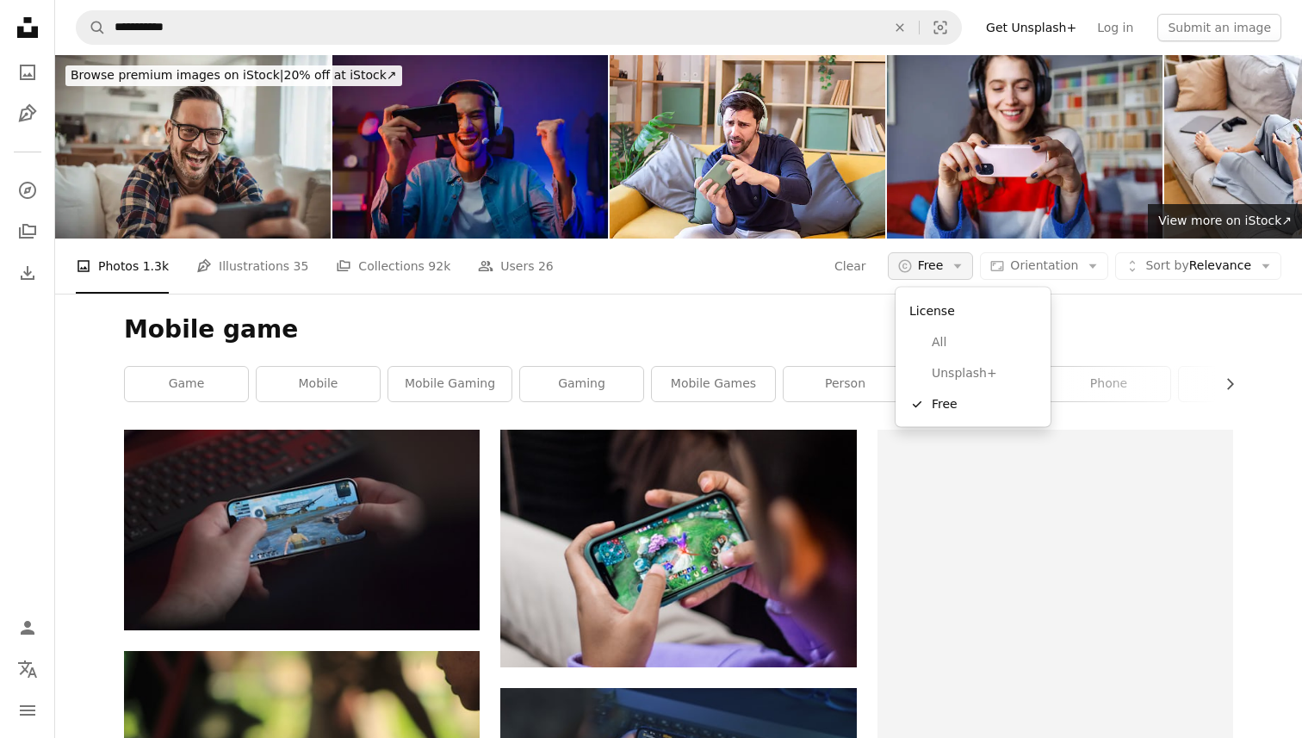
click at [943, 258] on span "Free" at bounding box center [931, 265] width 26 height 17
click at [955, 351] on link "All" at bounding box center [972, 342] width 141 height 31
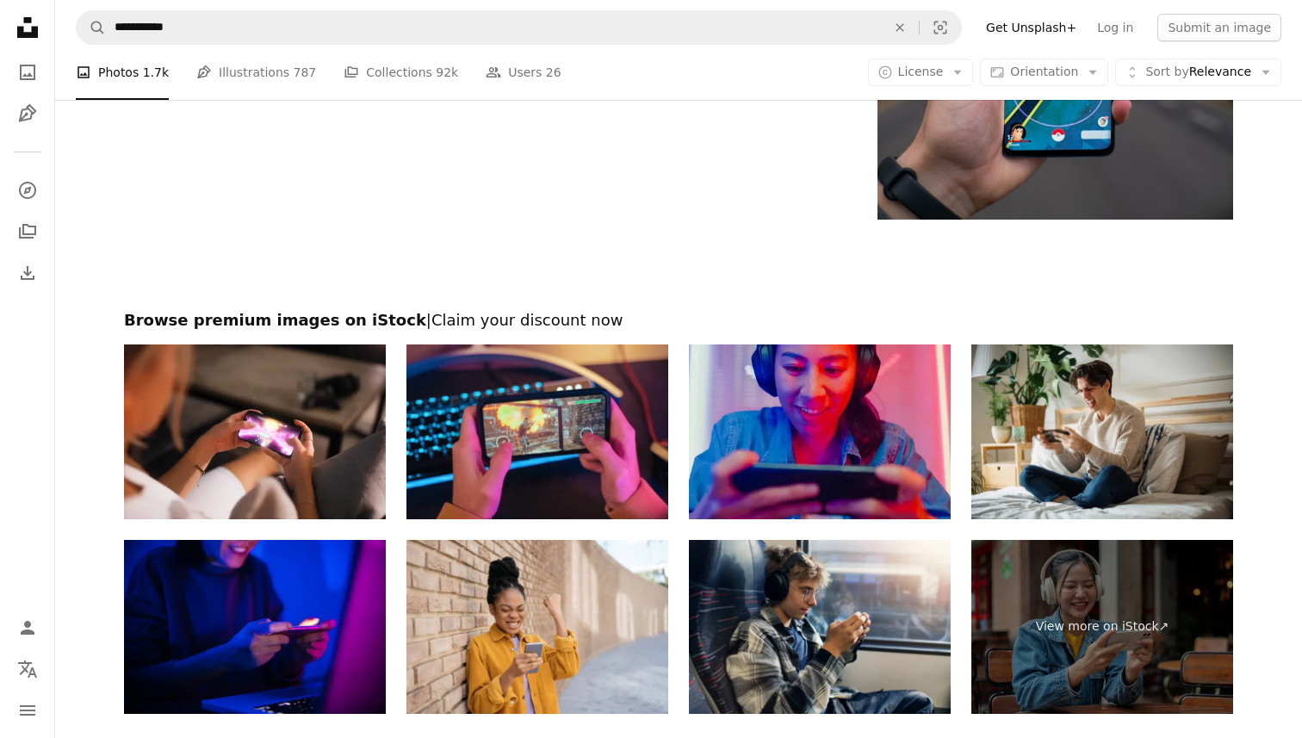
scroll to position [2775, 0]
